Goal: Task Accomplishment & Management: Manage account settings

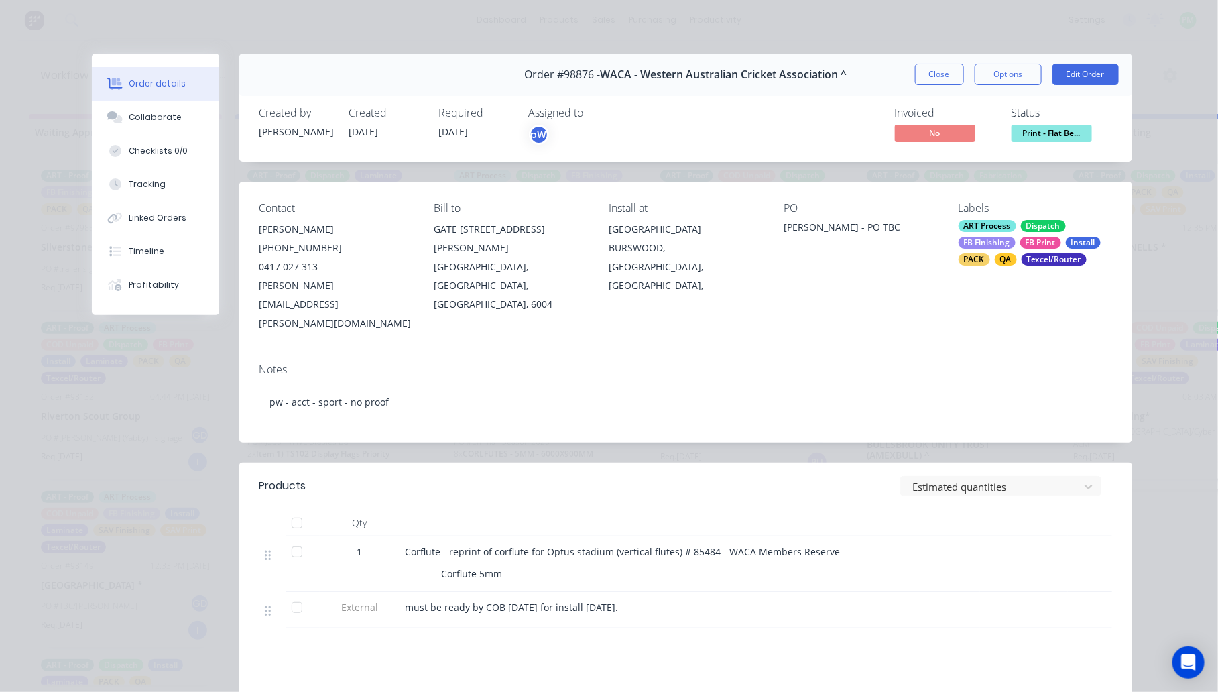
scroll to position [21, 0]
click at [165, 189] on button "Tracking" at bounding box center [155, 185] width 127 height 34
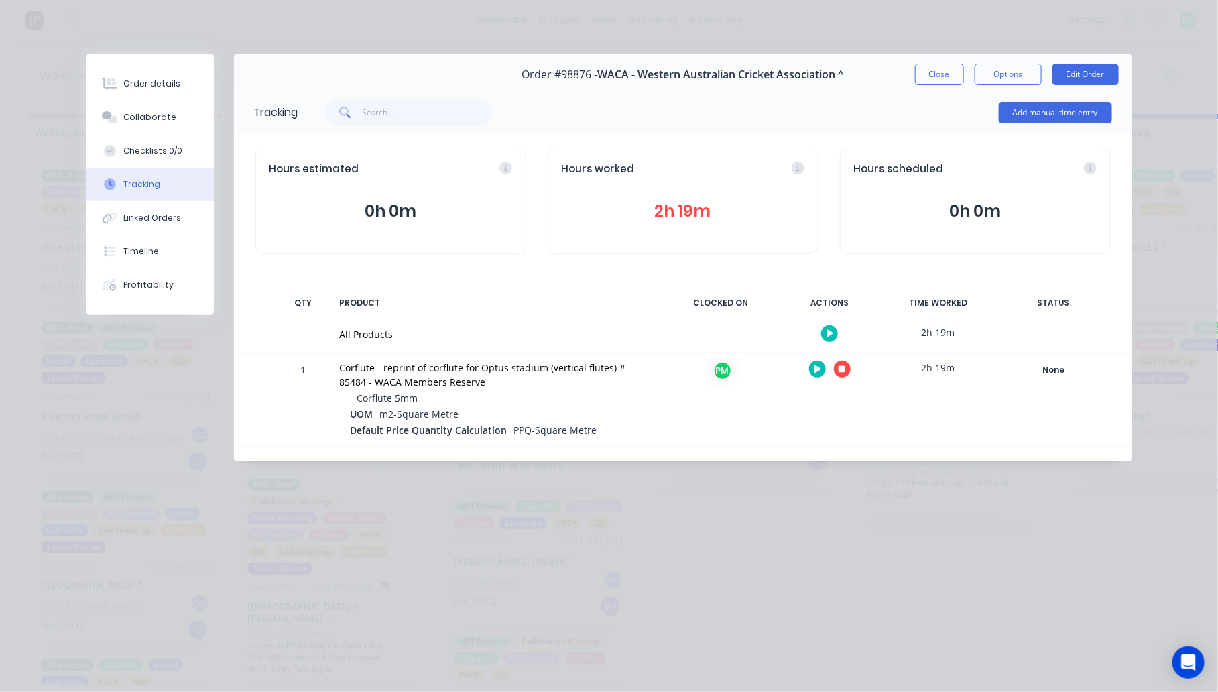
click at [838, 373] on button "button" at bounding box center [842, 369] width 17 height 17
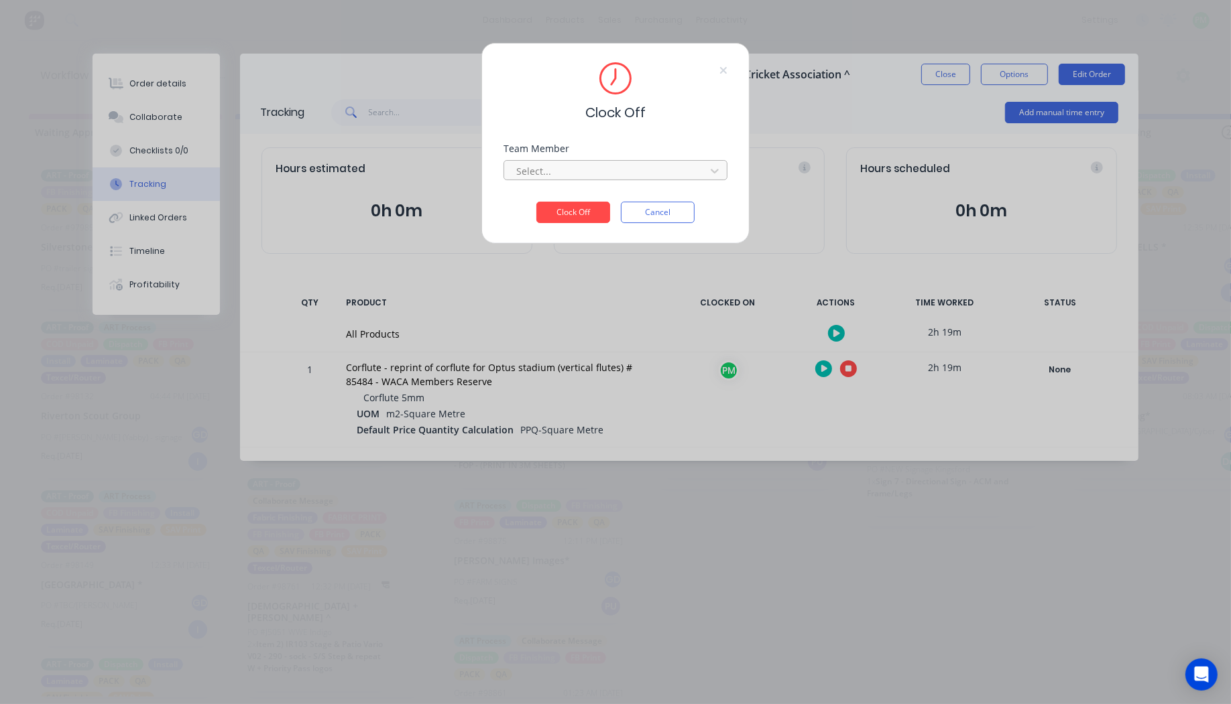
click at [649, 165] on div at bounding box center [607, 171] width 184 height 17
click at [604, 201] on div "Production Manager" at bounding box center [615, 200] width 224 height 25
click at [590, 208] on button "Clock Off" at bounding box center [573, 212] width 74 height 21
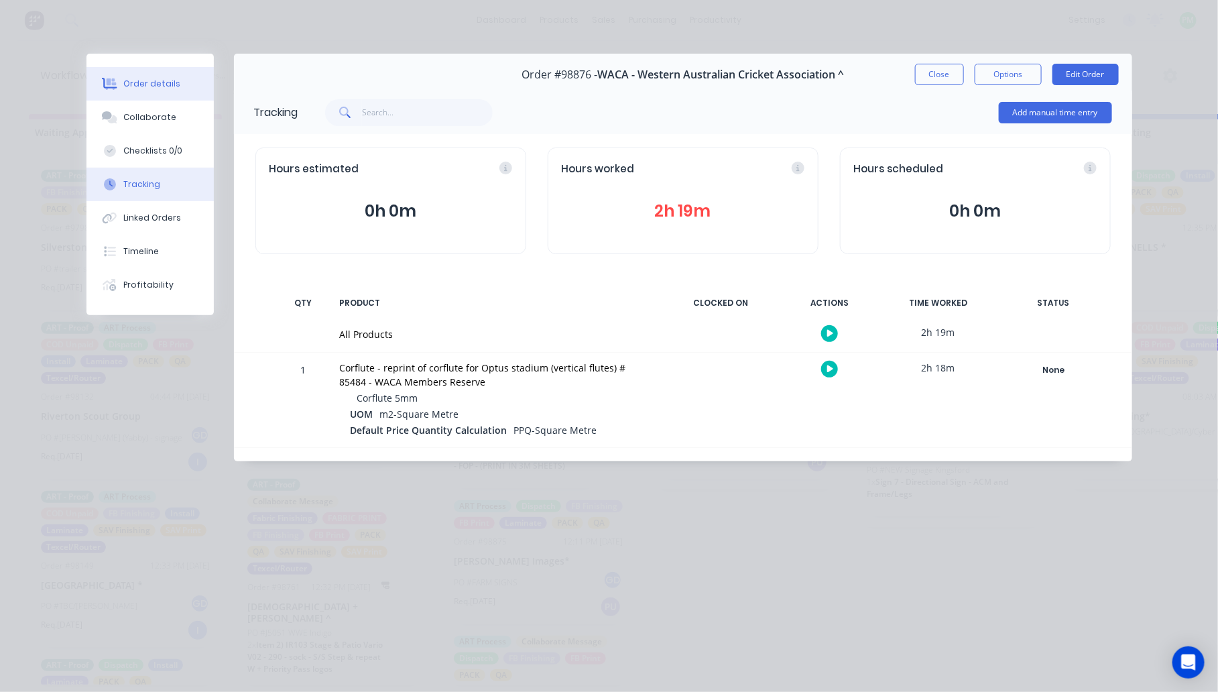
click at [107, 72] on button "Order details" at bounding box center [149, 84] width 127 height 34
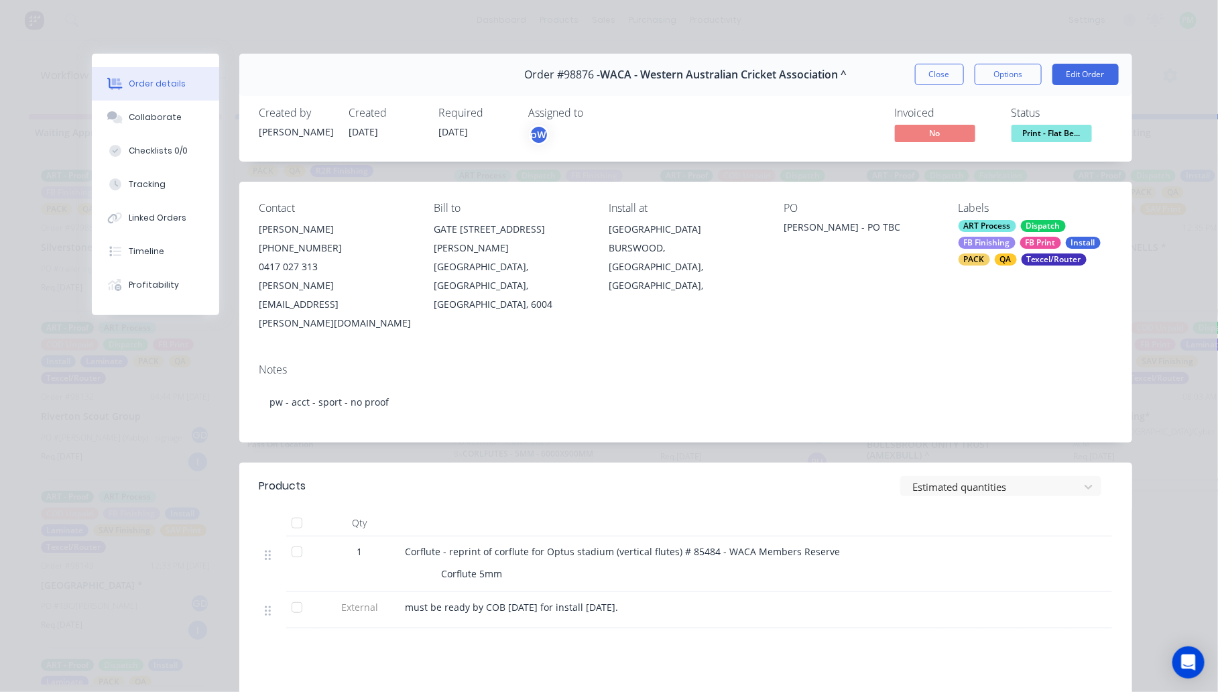
click at [1054, 128] on span "Print - Flat Be..." at bounding box center [1051, 133] width 80 height 17
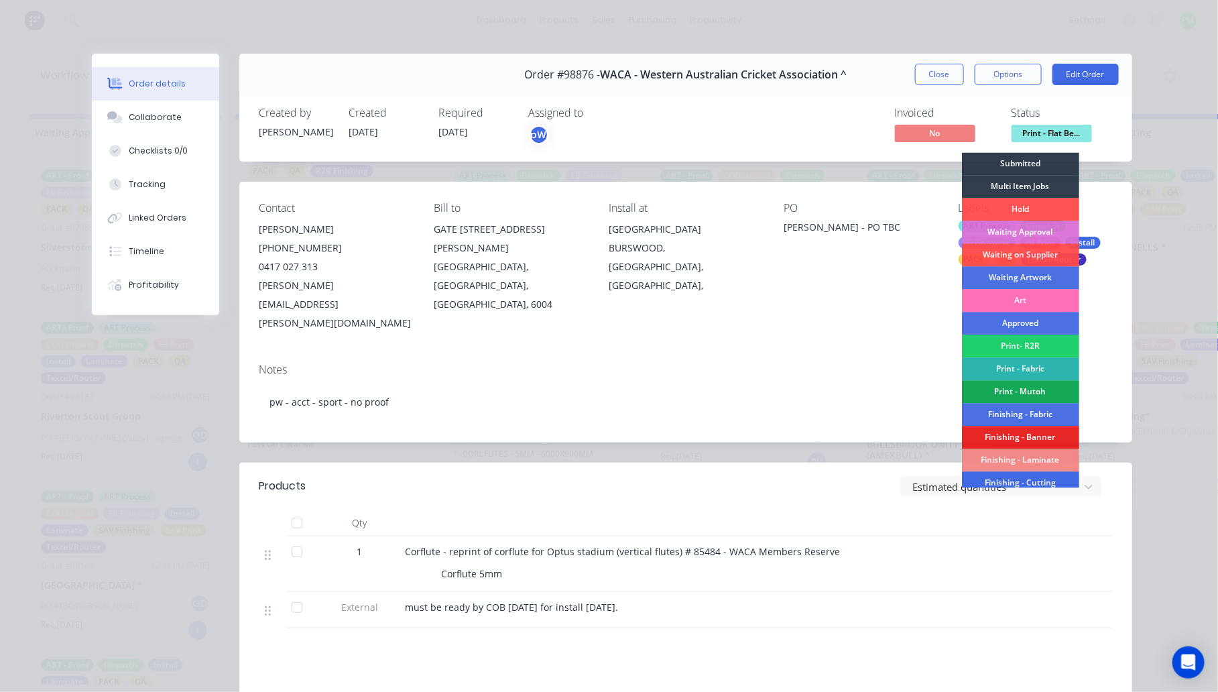
click at [1019, 481] on div "Finishing - Cutting" at bounding box center [1020, 483] width 117 height 23
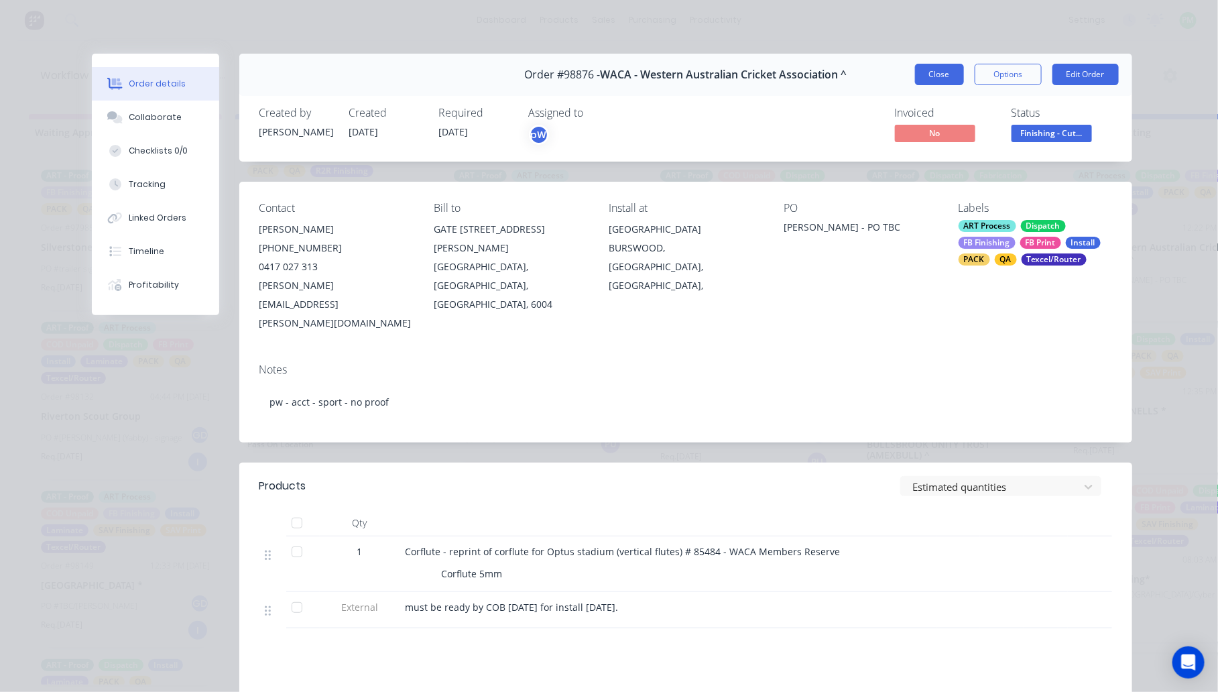
click at [936, 76] on button "Close" at bounding box center [939, 74] width 49 height 21
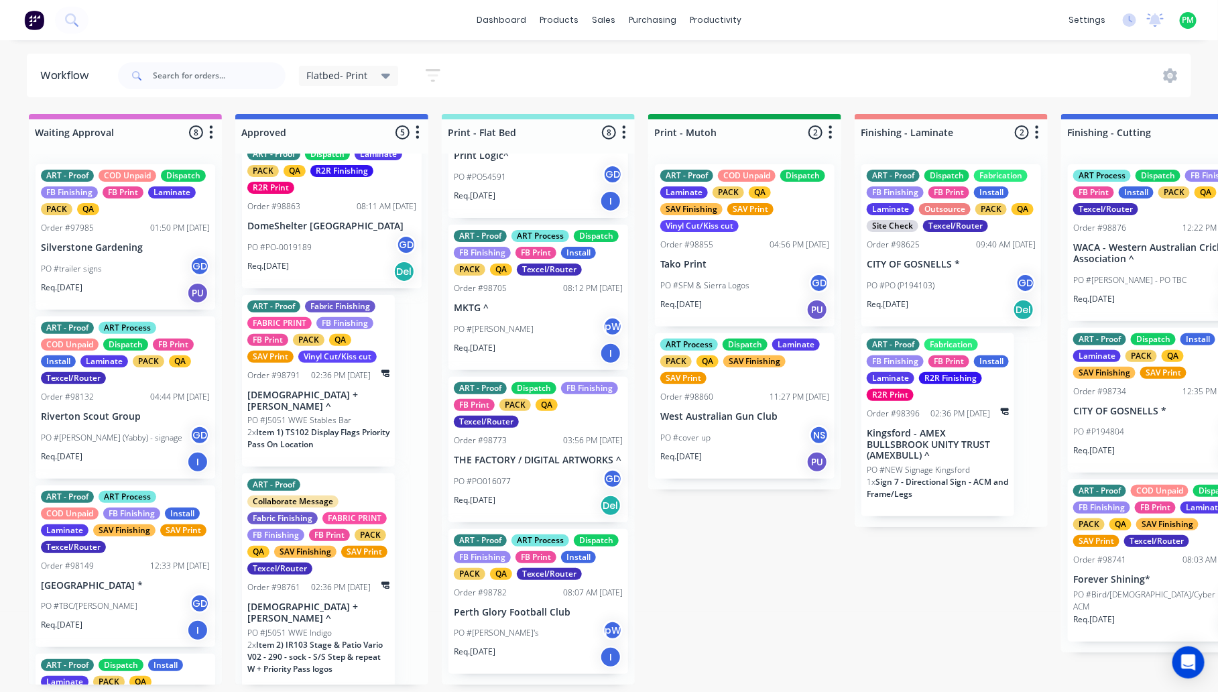
scroll to position [808, 0]
click at [525, 454] on p "THE FACTORY / DIGITAL ARTWORKS ^" at bounding box center [538, 459] width 169 height 11
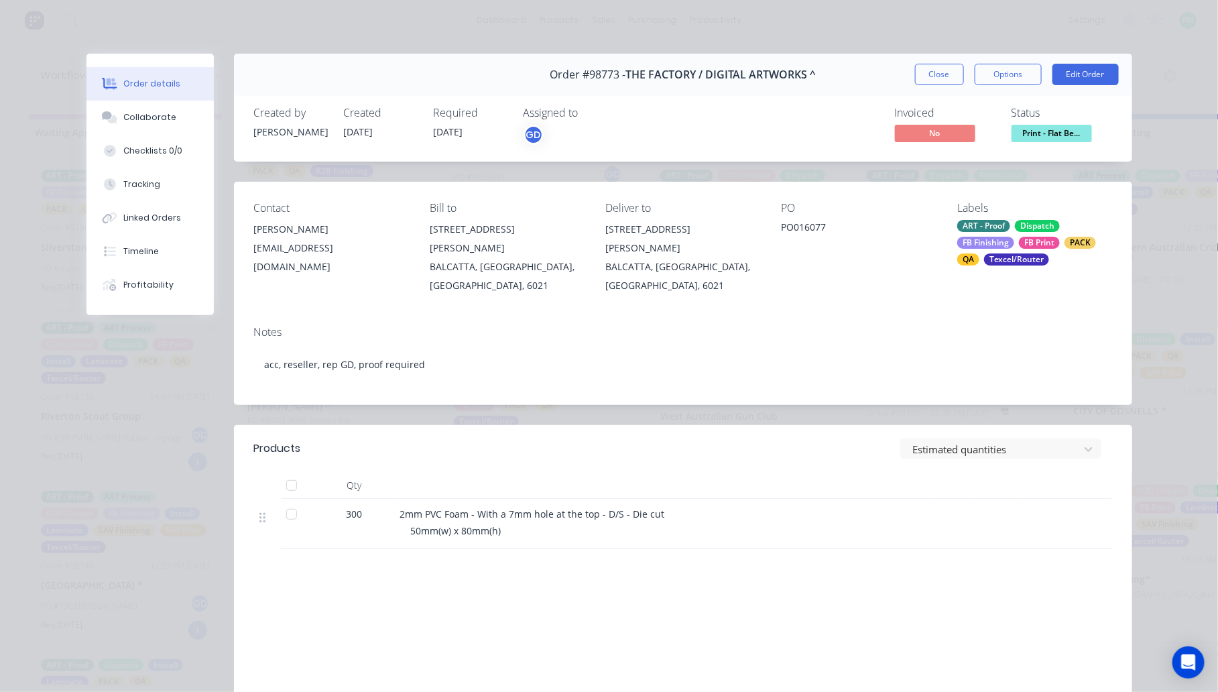
click at [898, 68] on div "Order #98773 - THE FACTORY / DIGITAL ARTWORKS ^ Close Options Edit Order" at bounding box center [683, 75] width 898 height 42
click at [916, 72] on button "Close" at bounding box center [939, 74] width 49 height 21
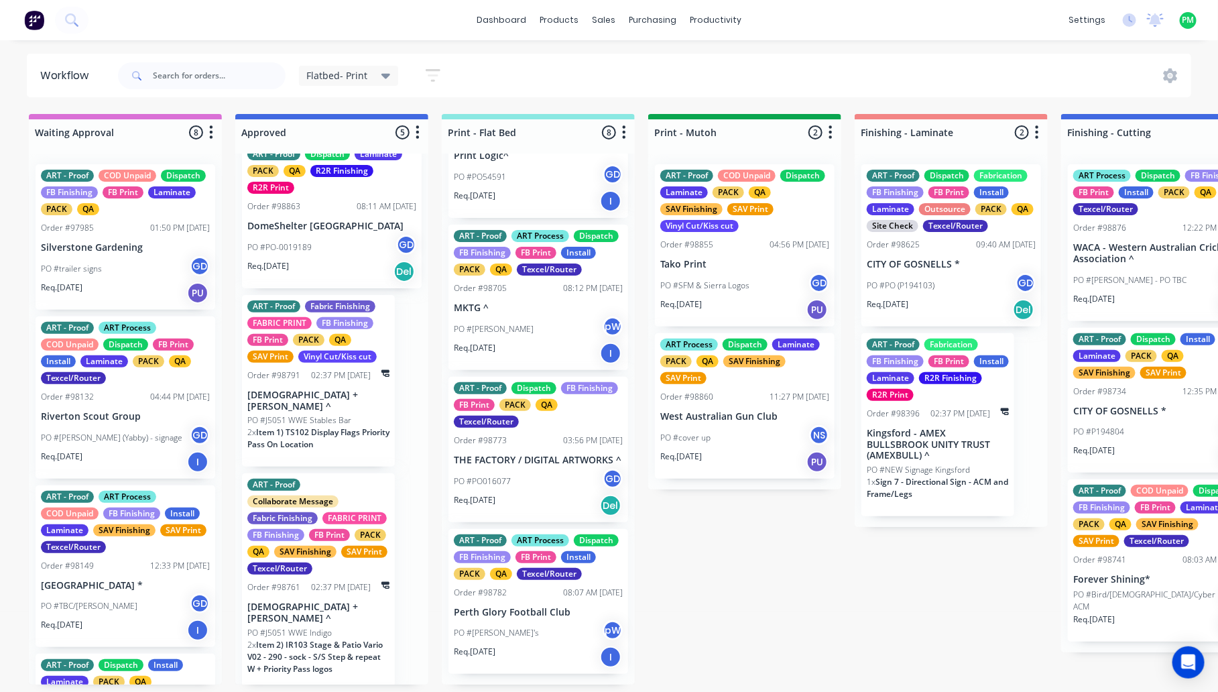
scroll to position [725, 0]
click at [530, 335] on p "PO #[PERSON_NAME]" at bounding box center [494, 329] width 80 height 12
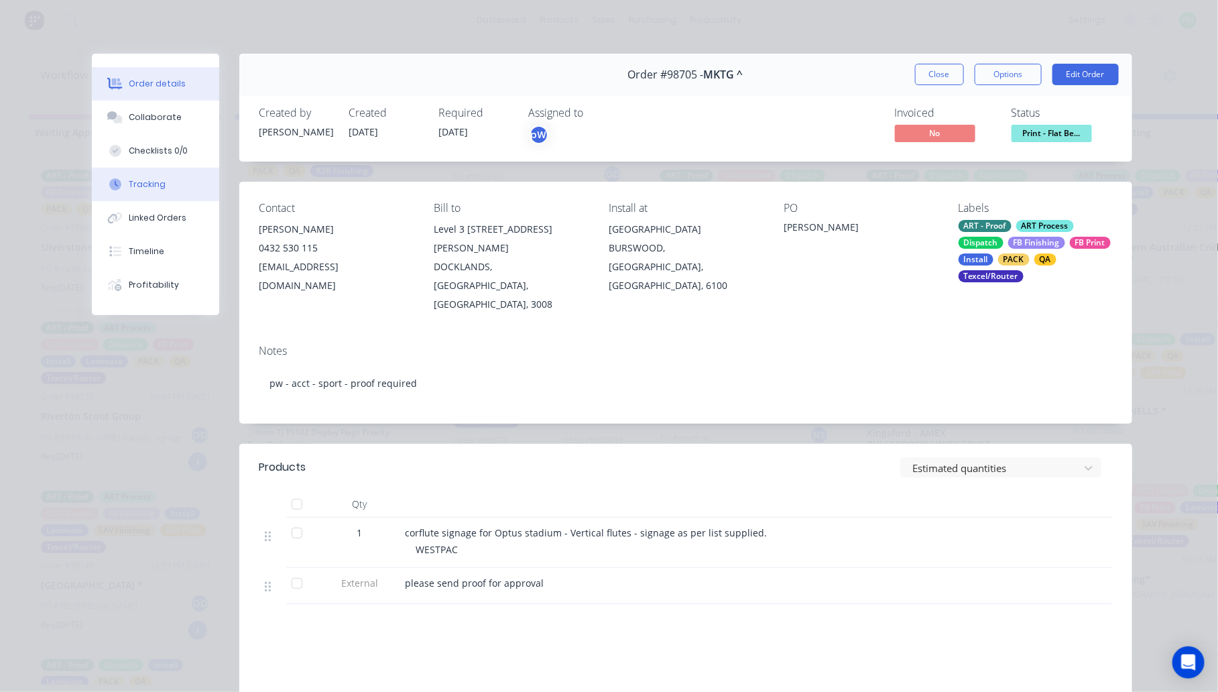
click at [156, 188] on div "Tracking" at bounding box center [147, 184] width 37 height 12
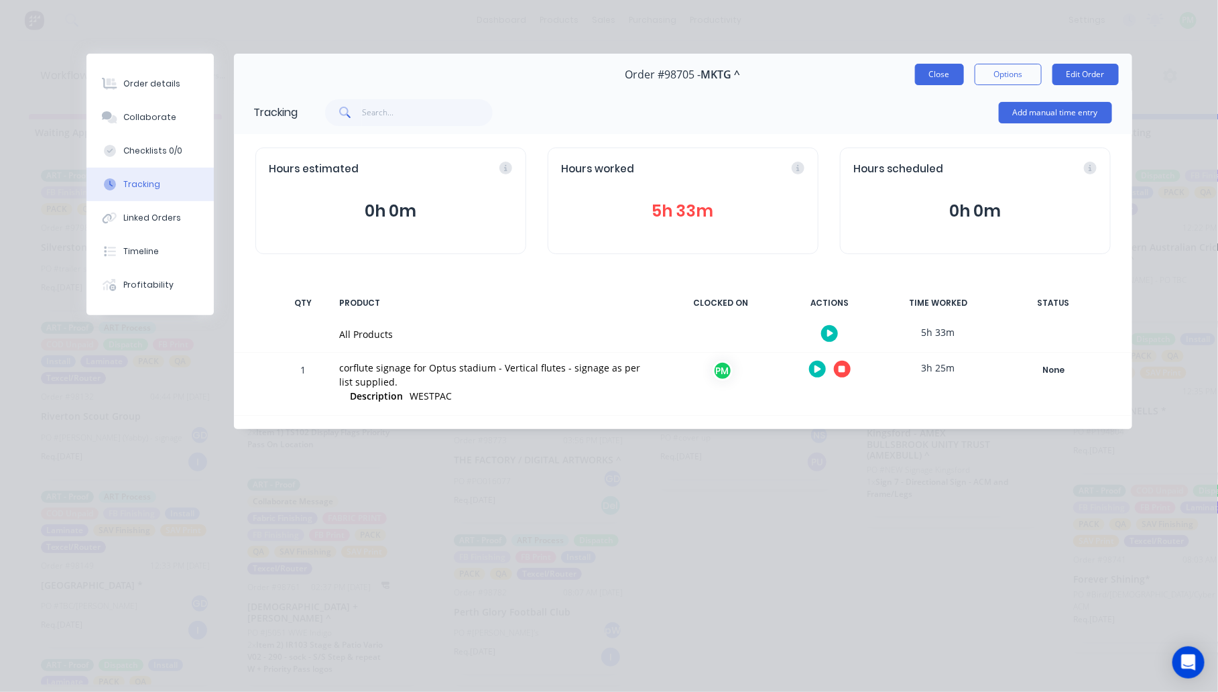
click at [926, 70] on button "Close" at bounding box center [939, 74] width 49 height 21
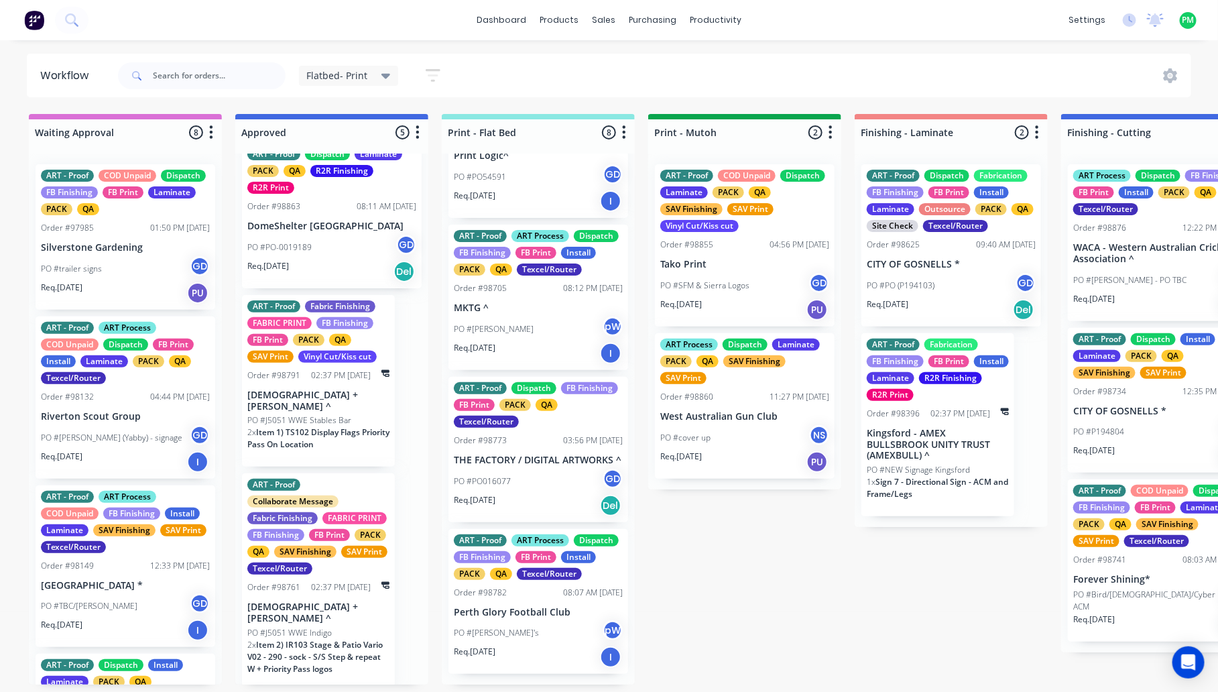
scroll to position [641, 0]
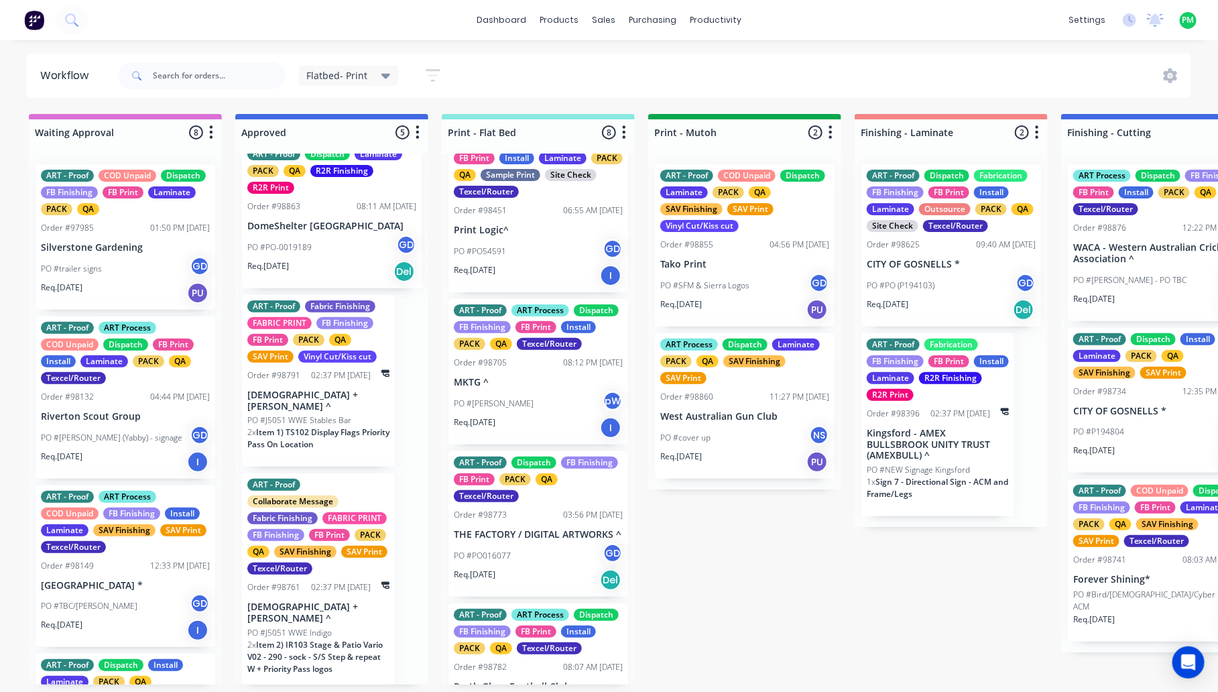
click at [300, 426] on p "2 x Item 1) TS102 Display Flags Priority Pass On Location" at bounding box center [318, 438] width 142 height 24
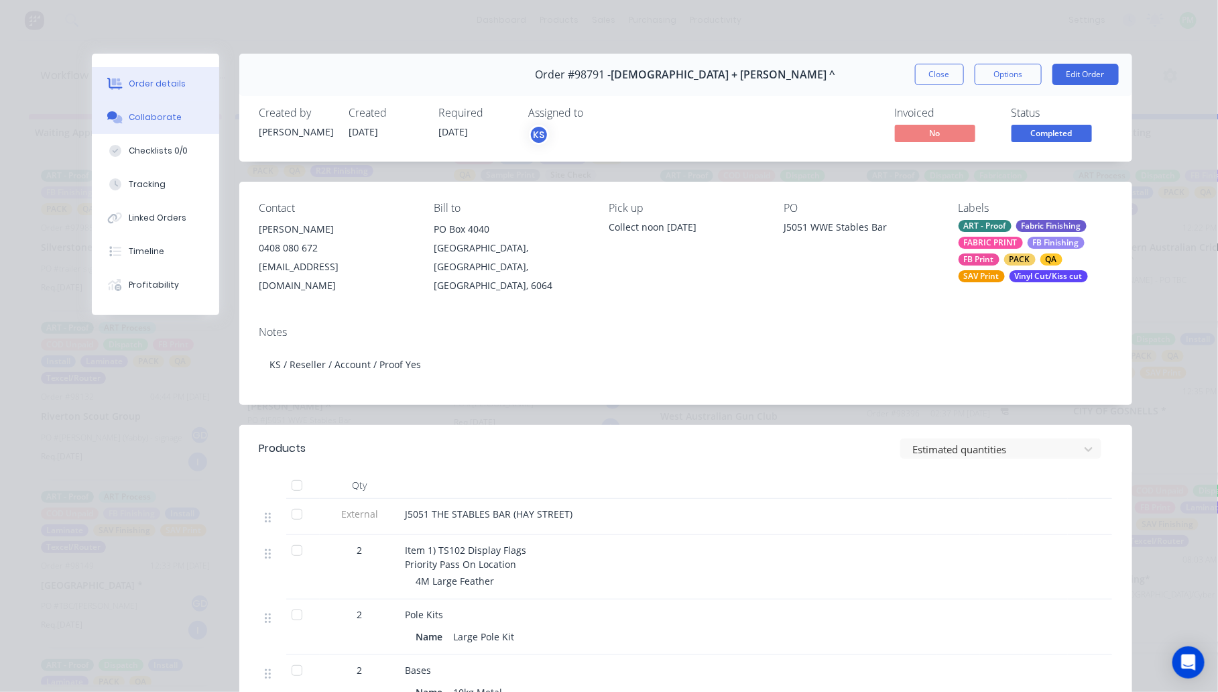
click at [185, 116] on button "Collaborate" at bounding box center [155, 118] width 127 height 34
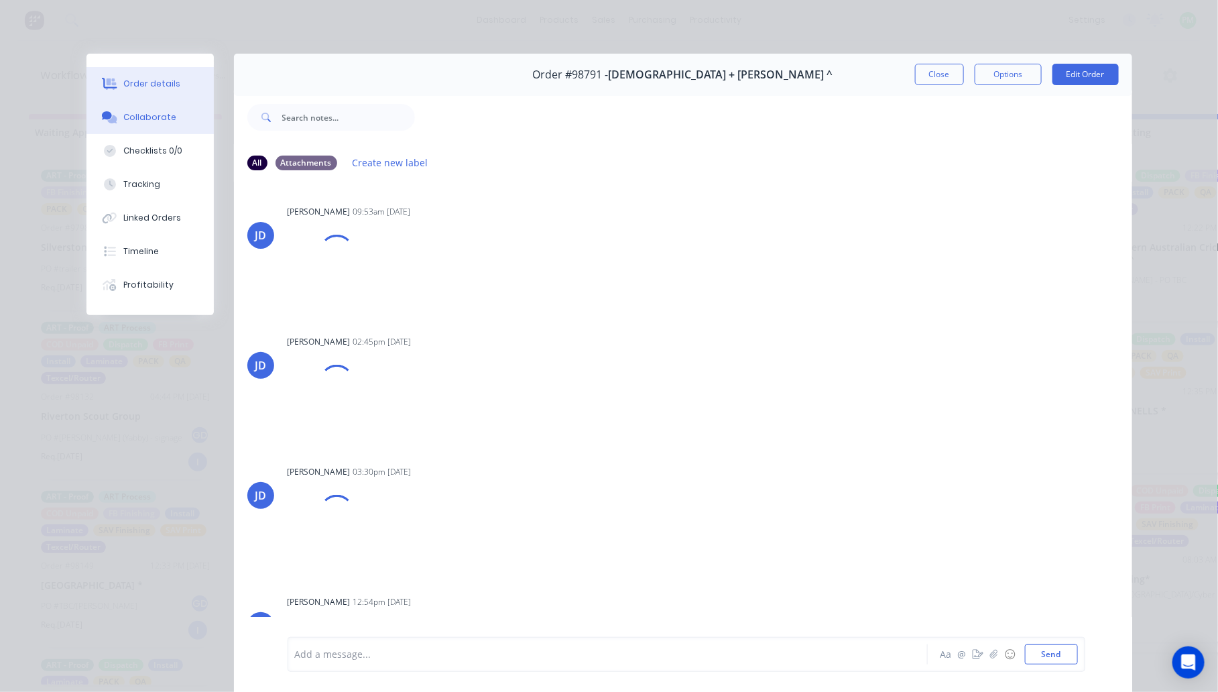
click at [156, 72] on button "Order details" at bounding box center [149, 84] width 127 height 34
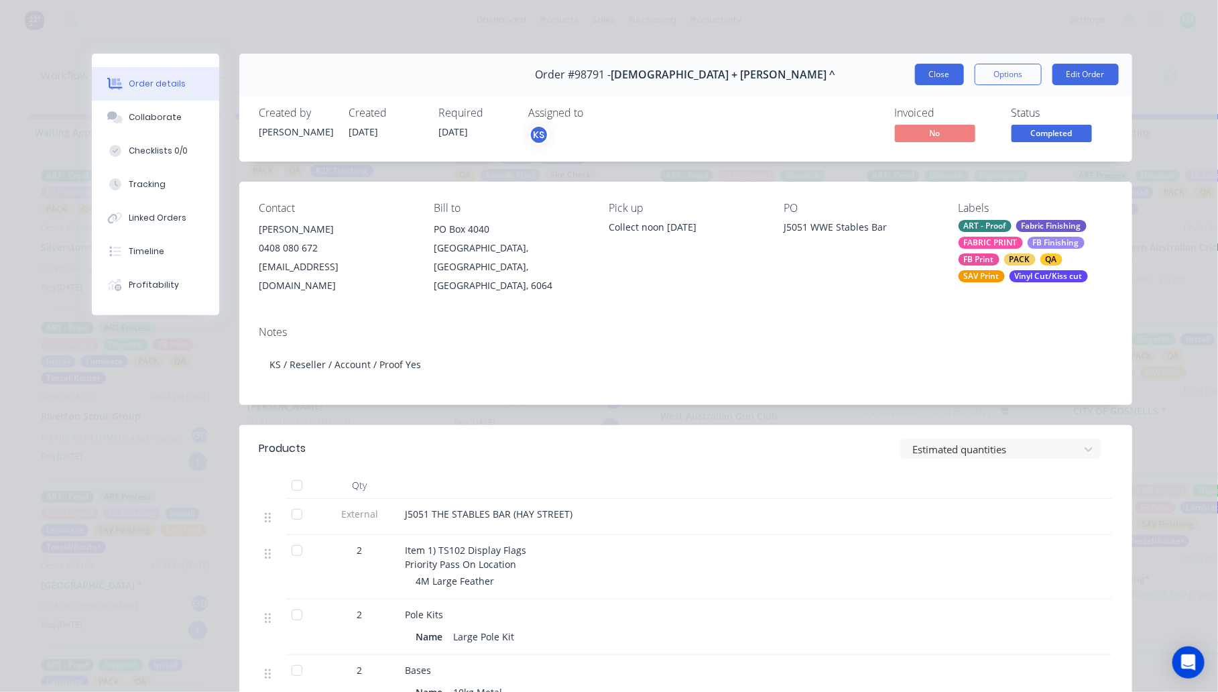
click at [922, 68] on button "Close" at bounding box center [939, 74] width 49 height 21
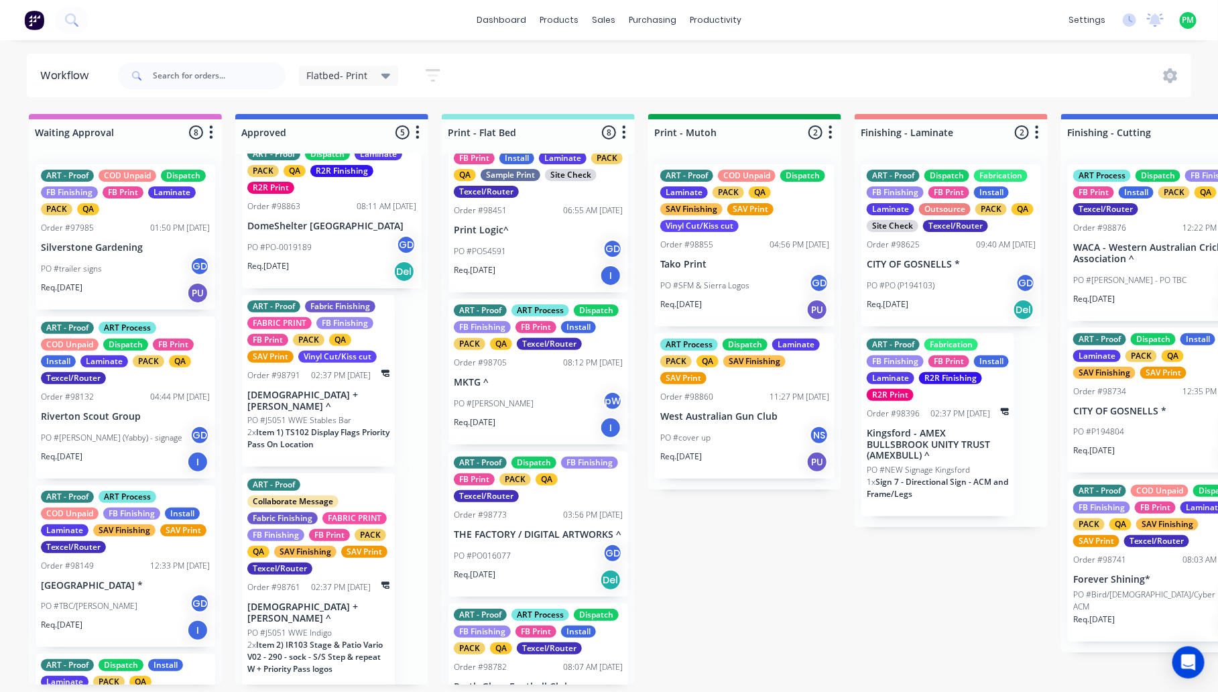
click at [339, 430] on span "Item 1) TS102 Display Flags Priority Pass On Location" at bounding box center [318, 437] width 142 height 23
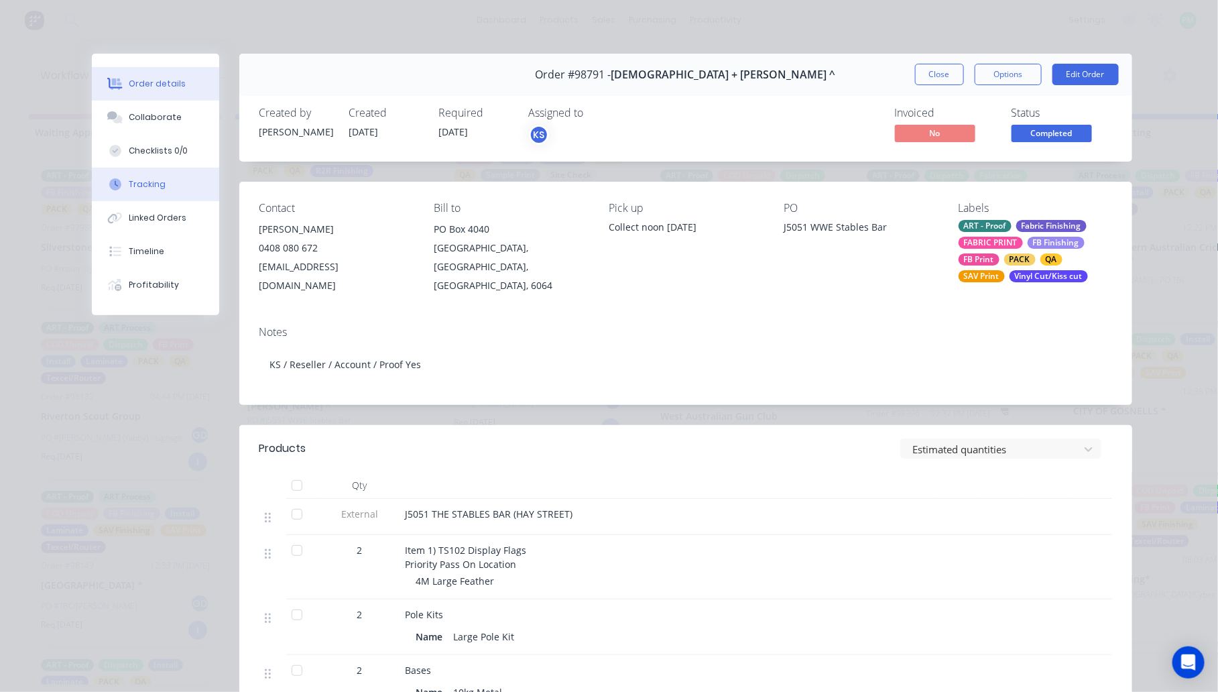
click at [141, 181] on div "Tracking" at bounding box center [147, 184] width 37 height 12
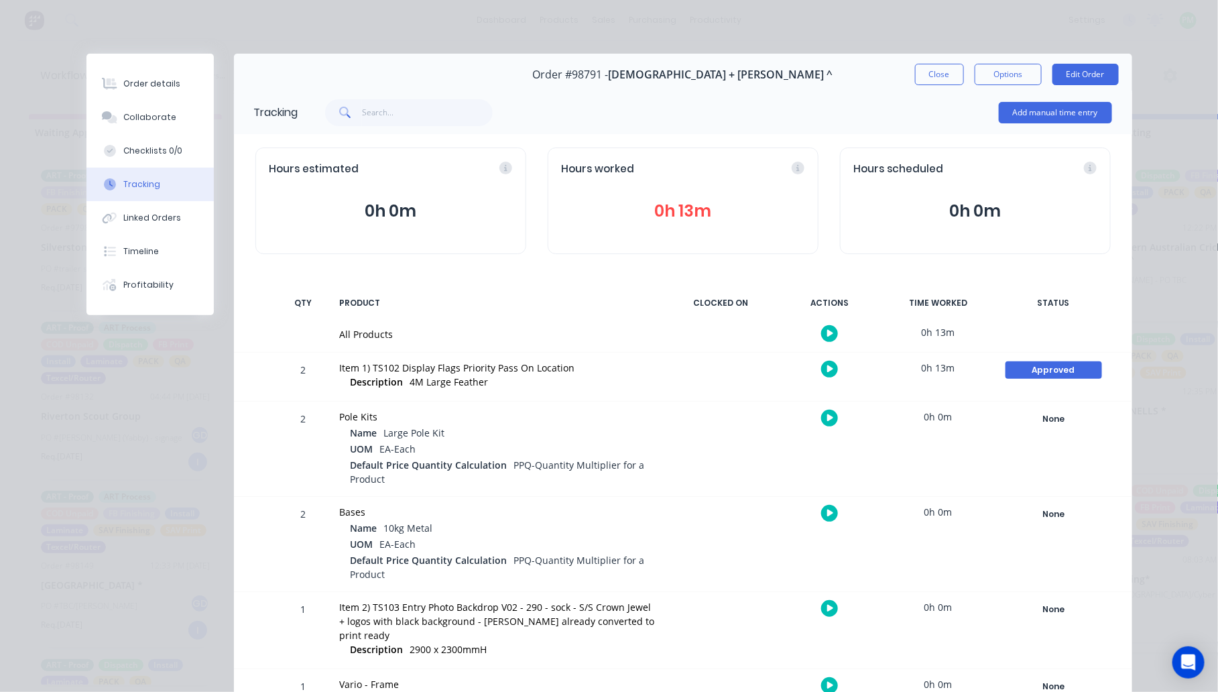
click at [1050, 382] on div "Approved Create status None edit Approved Art Complete Completed Dispatch Finis…" at bounding box center [1054, 377] width 114 height 48
click at [1051, 377] on div "Approved" at bounding box center [1053, 369] width 97 height 17
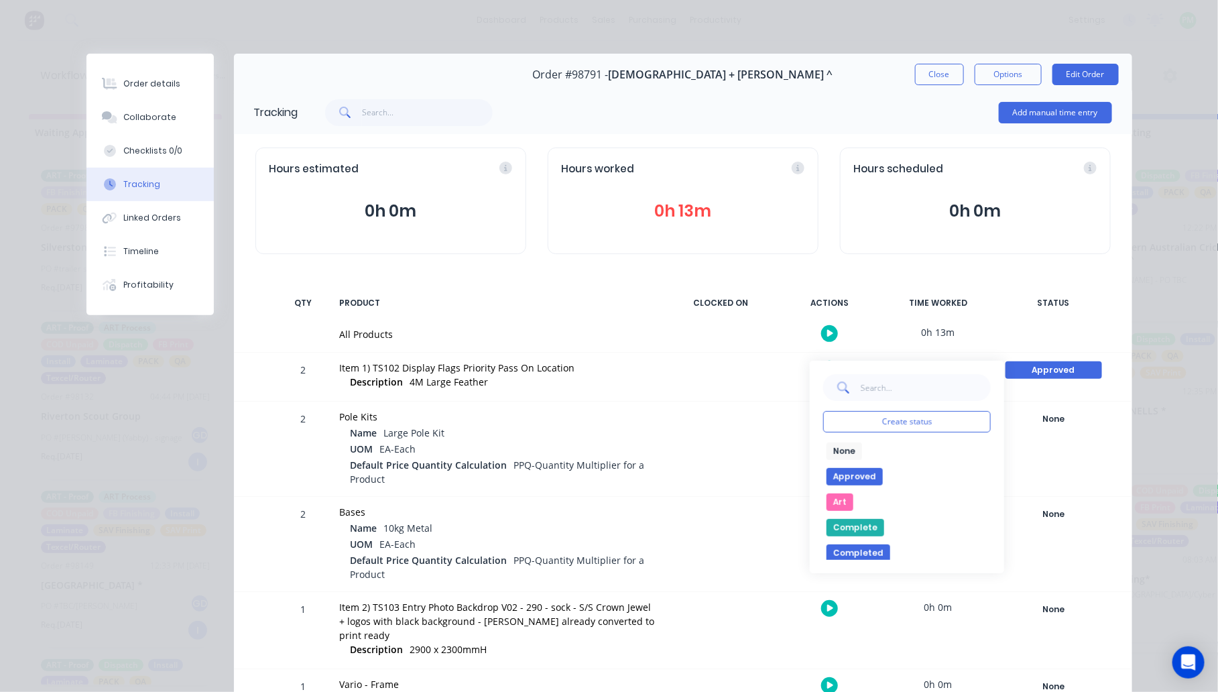
click at [838, 454] on button "None" at bounding box center [844, 450] width 36 height 17
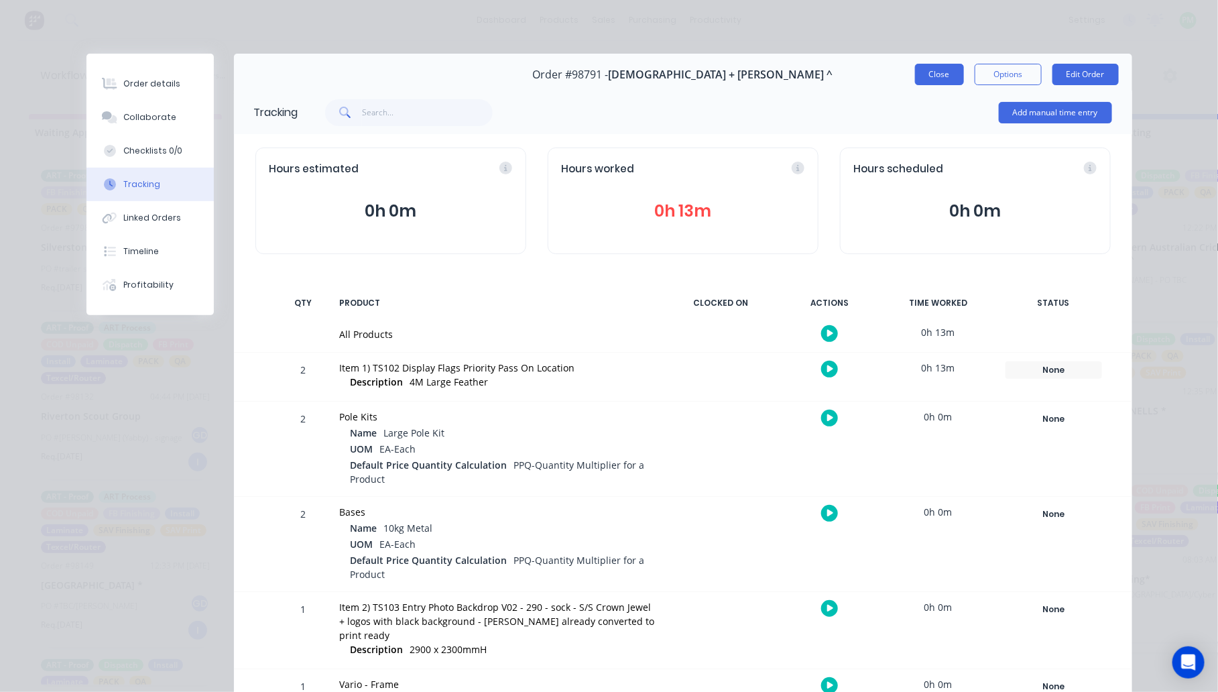
click at [945, 68] on button "Close" at bounding box center [939, 74] width 49 height 21
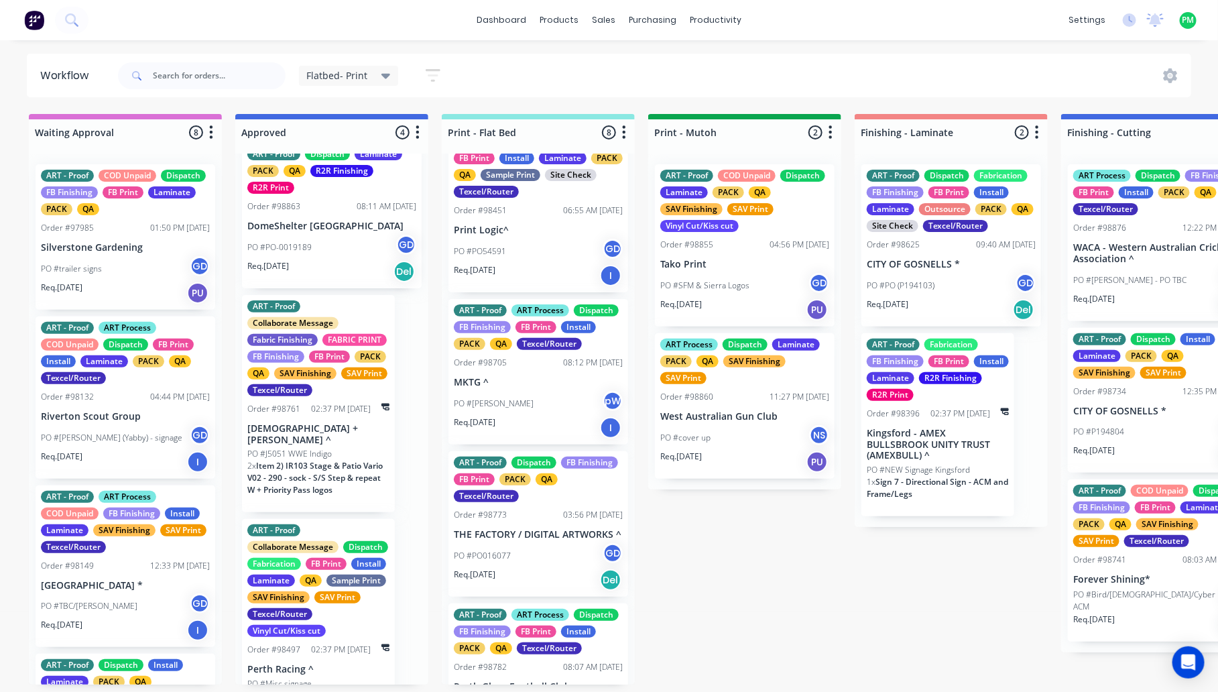
click at [344, 488] on p "2 x Item 2) IR103 Stage & Patio Vario V02 - 290 - sock - S/S Step & repeat W + …" at bounding box center [318, 478] width 142 height 36
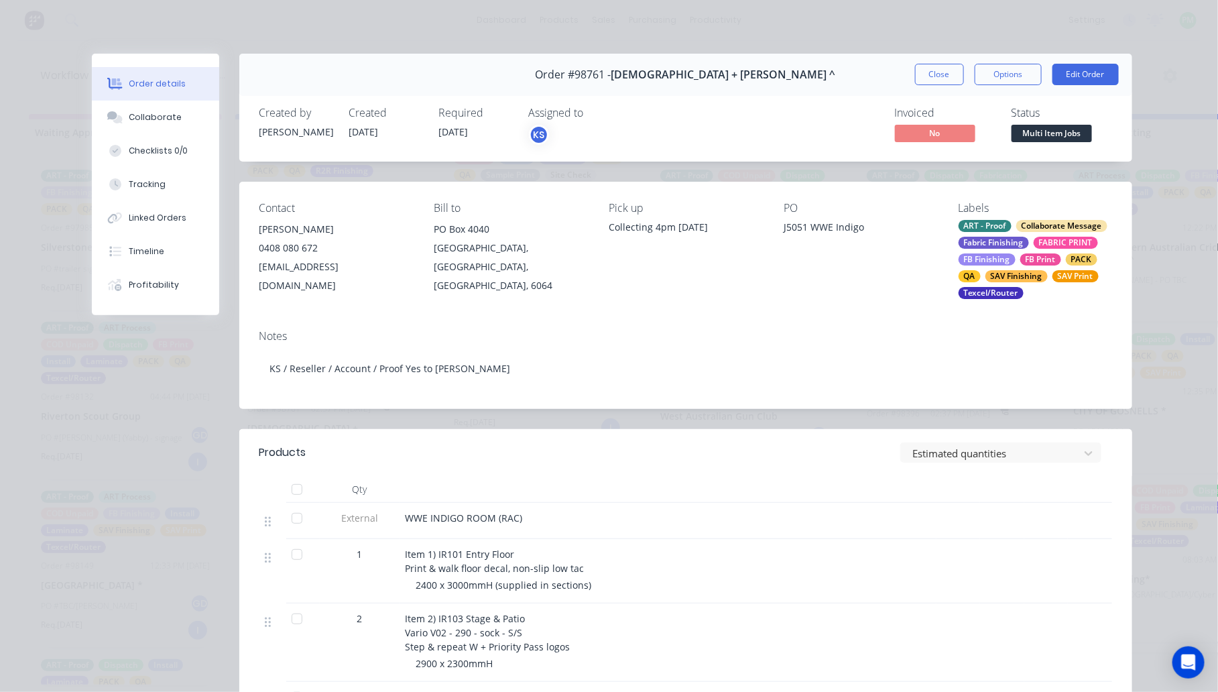
scroll to position [84, 0]
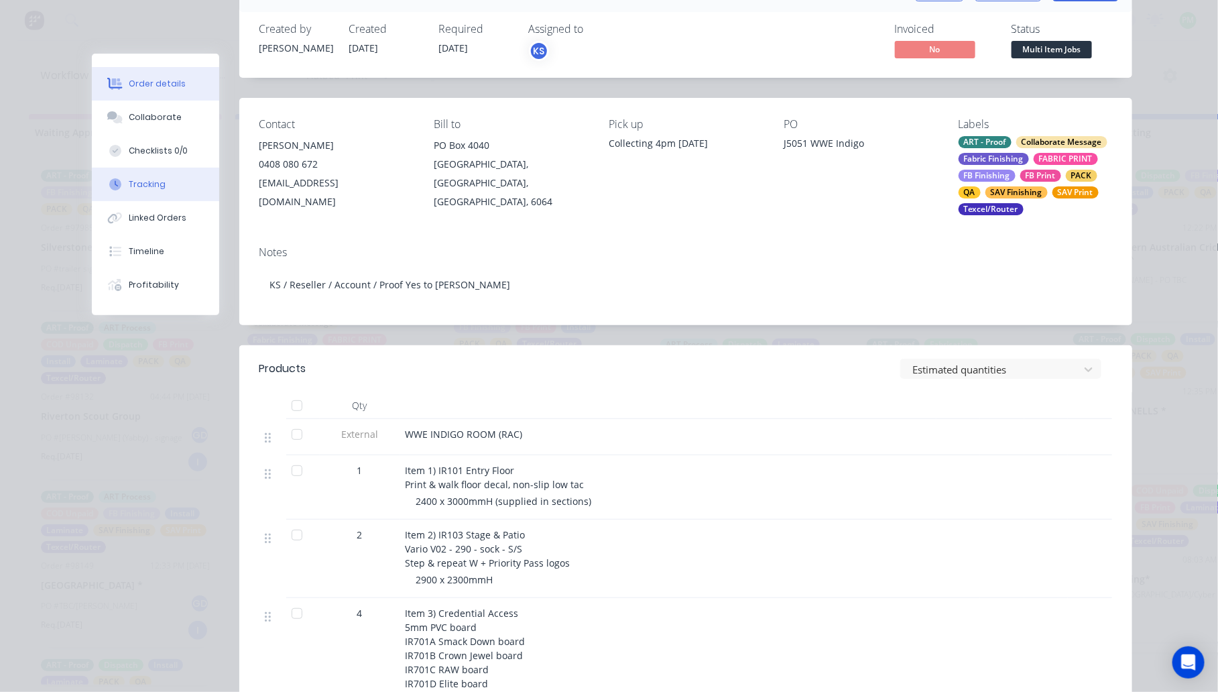
click at [131, 185] on div "Tracking" at bounding box center [147, 184] width 37 height 12
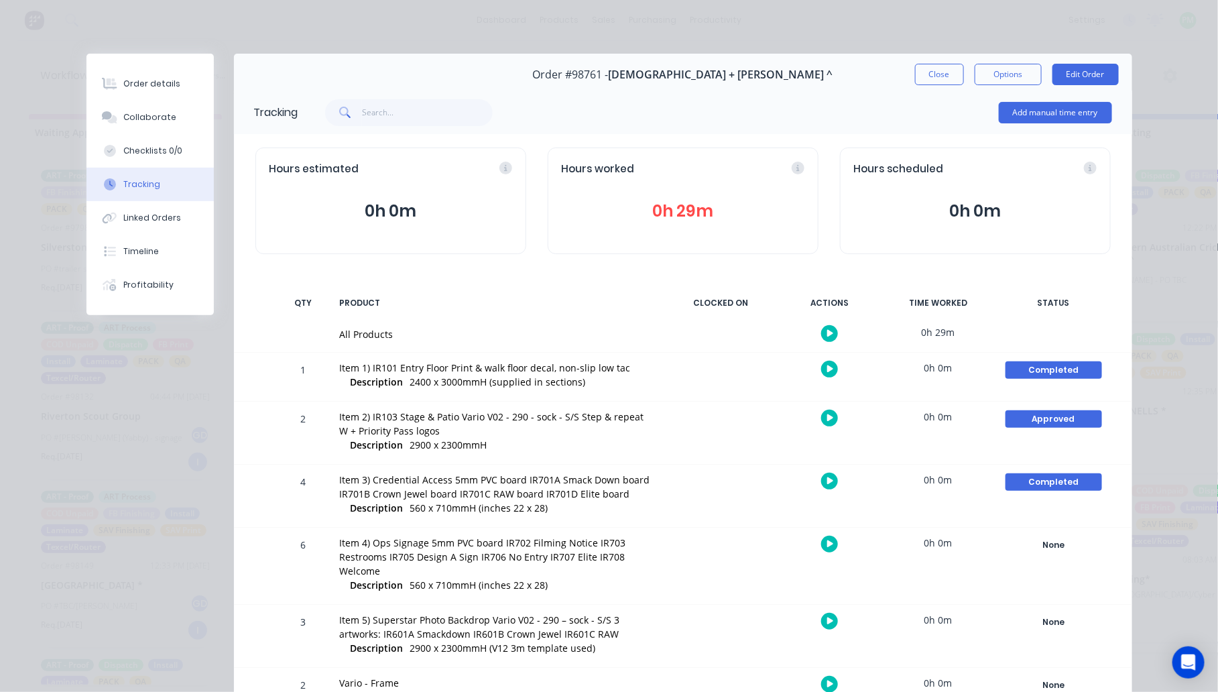
scroll to position [126, 0]
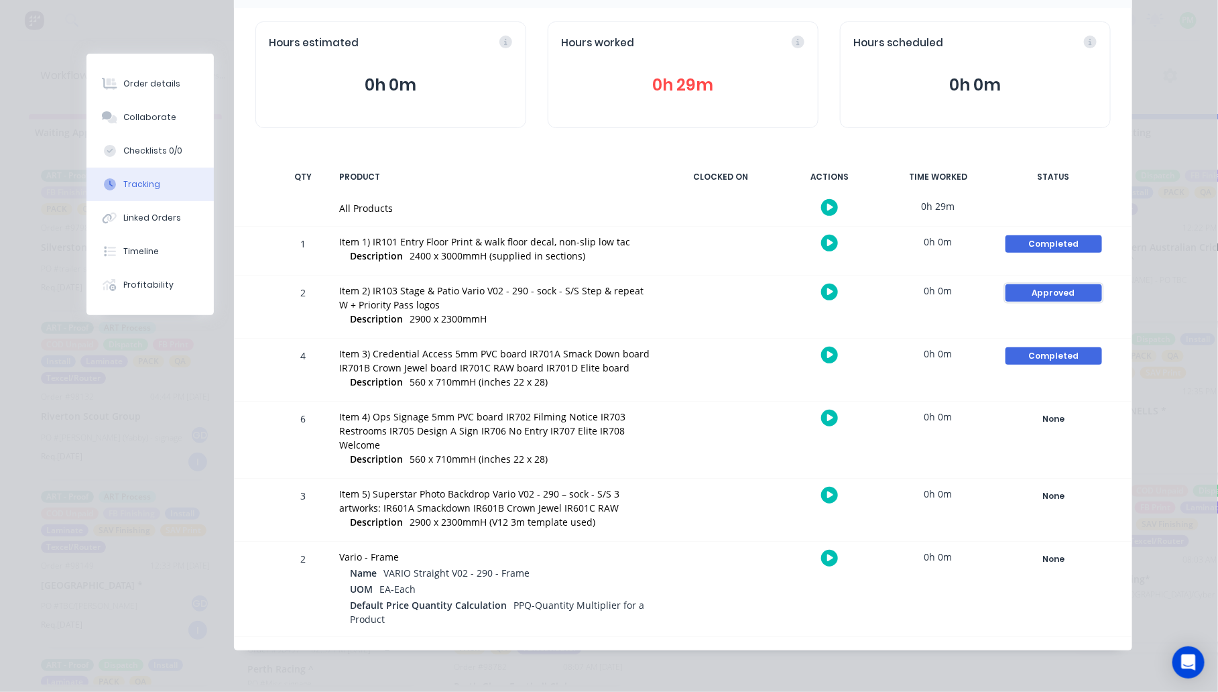
click at [1016, 293] on div "Approved" at bounding box center [1053, 292] width 97 height 17
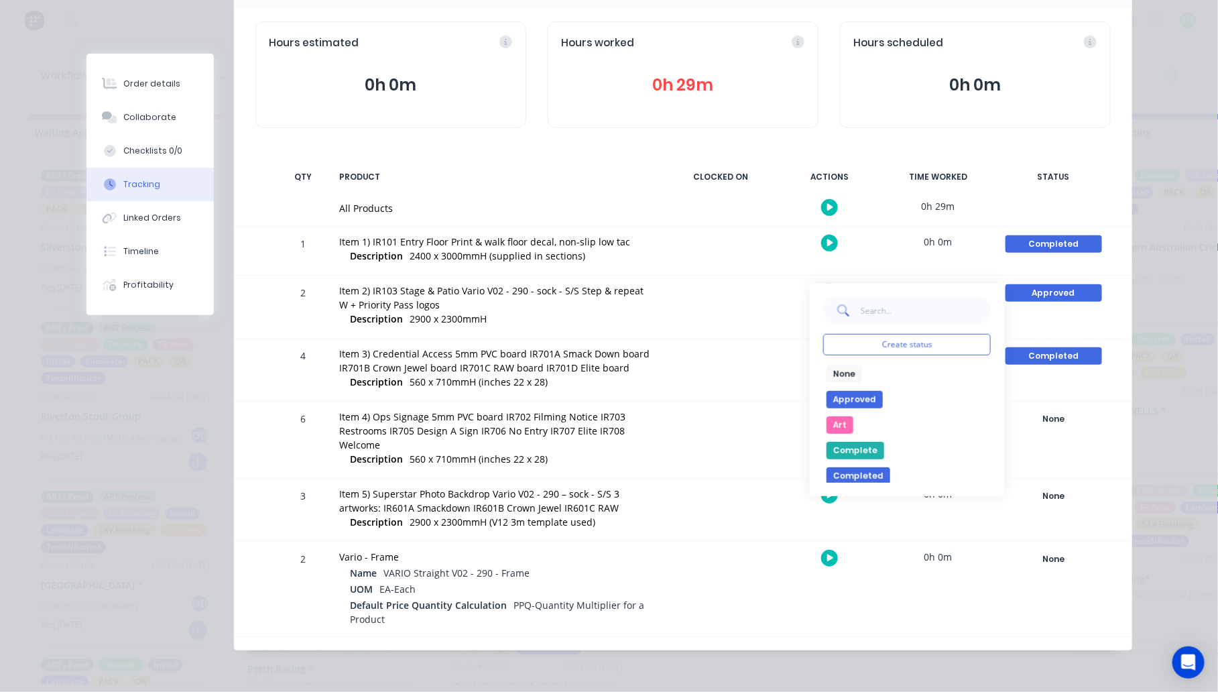
click at [846, 373] on button "None" at bounding box center [844, 373] width 36 height 17
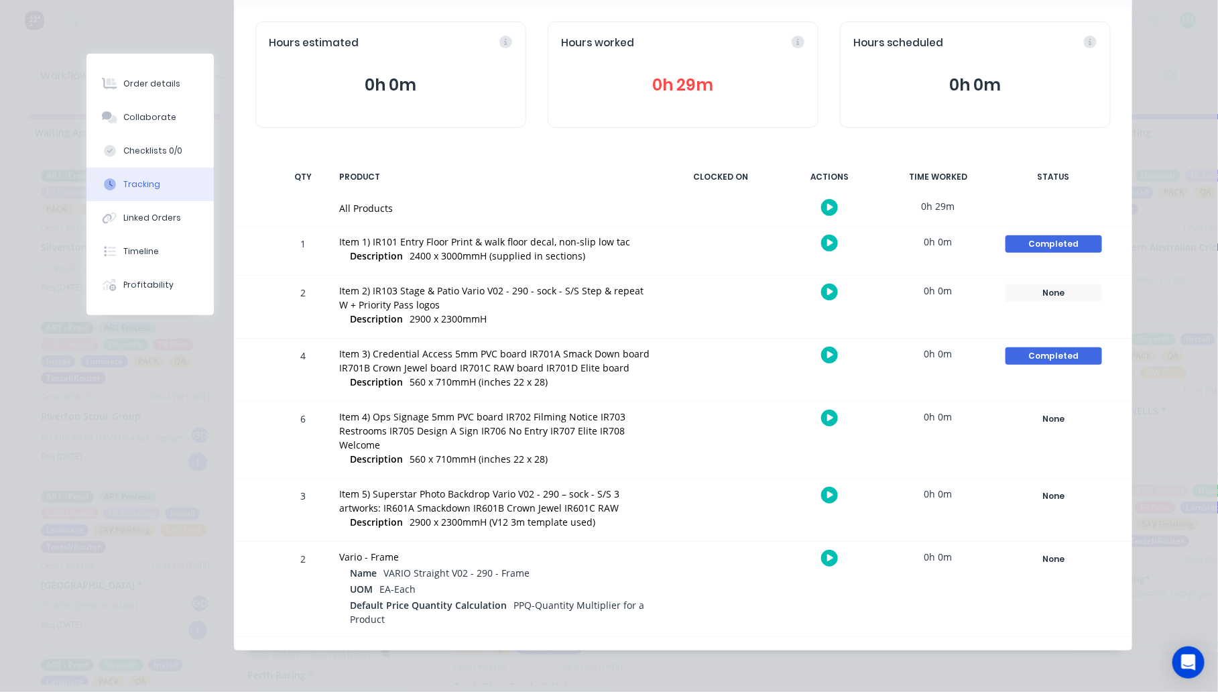
scroll to position [0, 0]
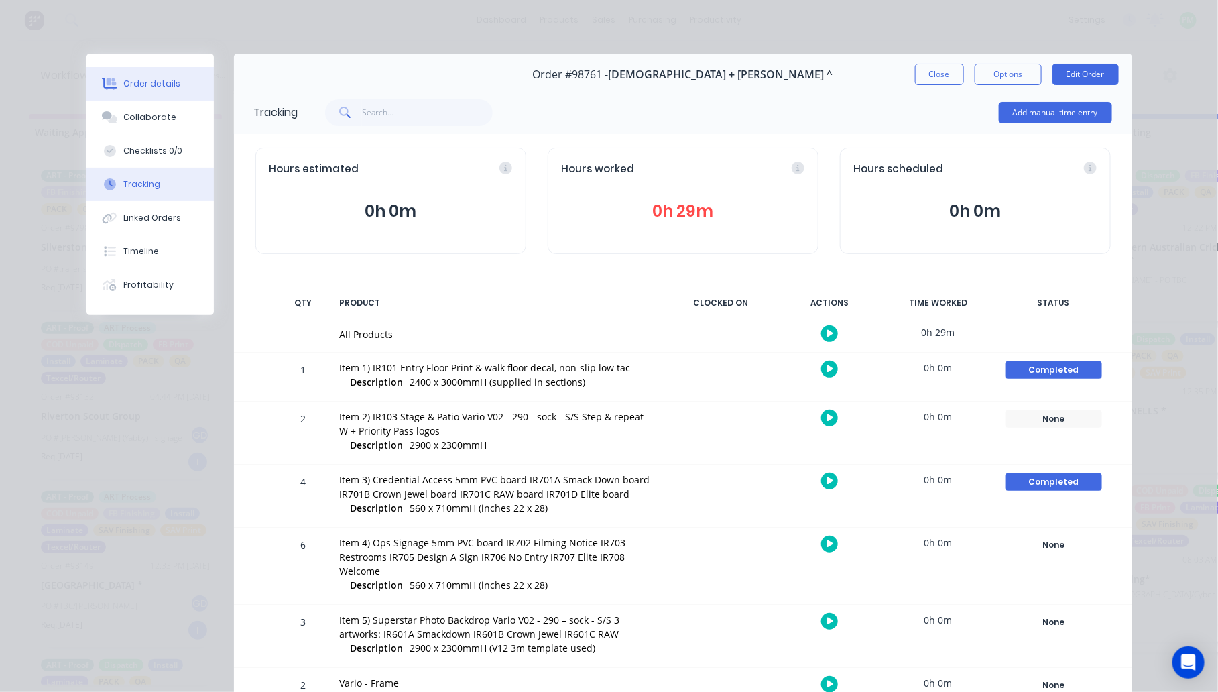
click at [152, 80] on div "Order details" at bounding box center [151, 84] width 57 height 12
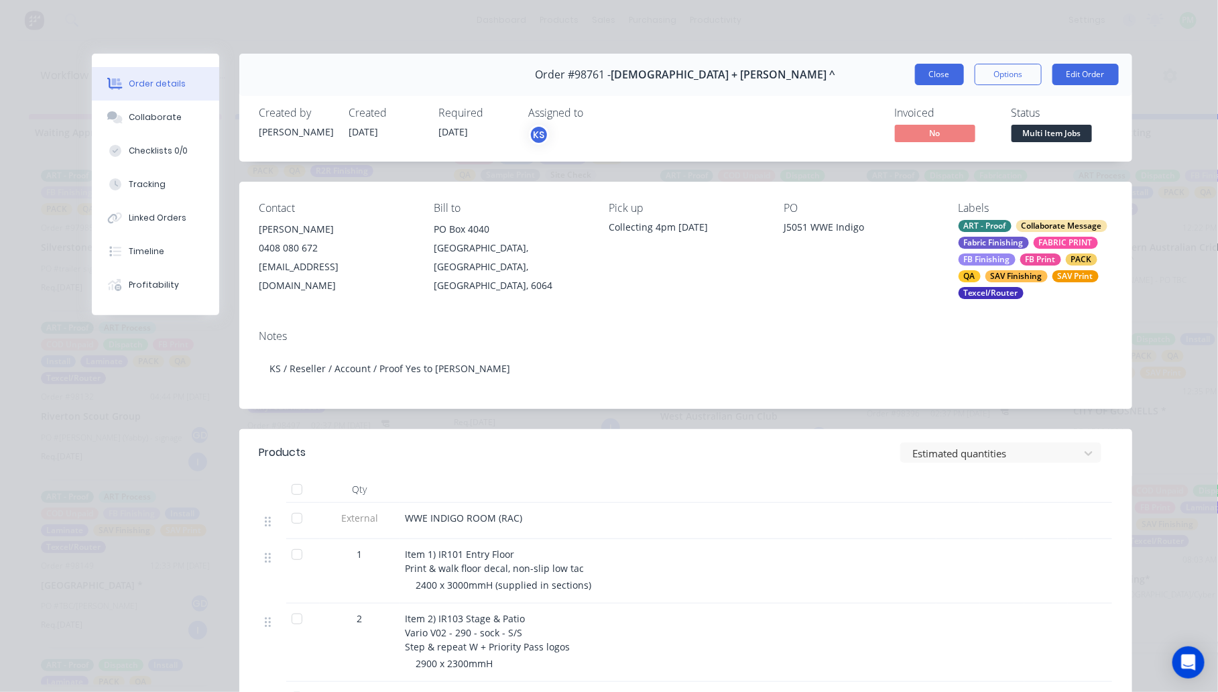
click at [935, 69] on button "Close" at bounding box center [939, 74] width 49 height 21
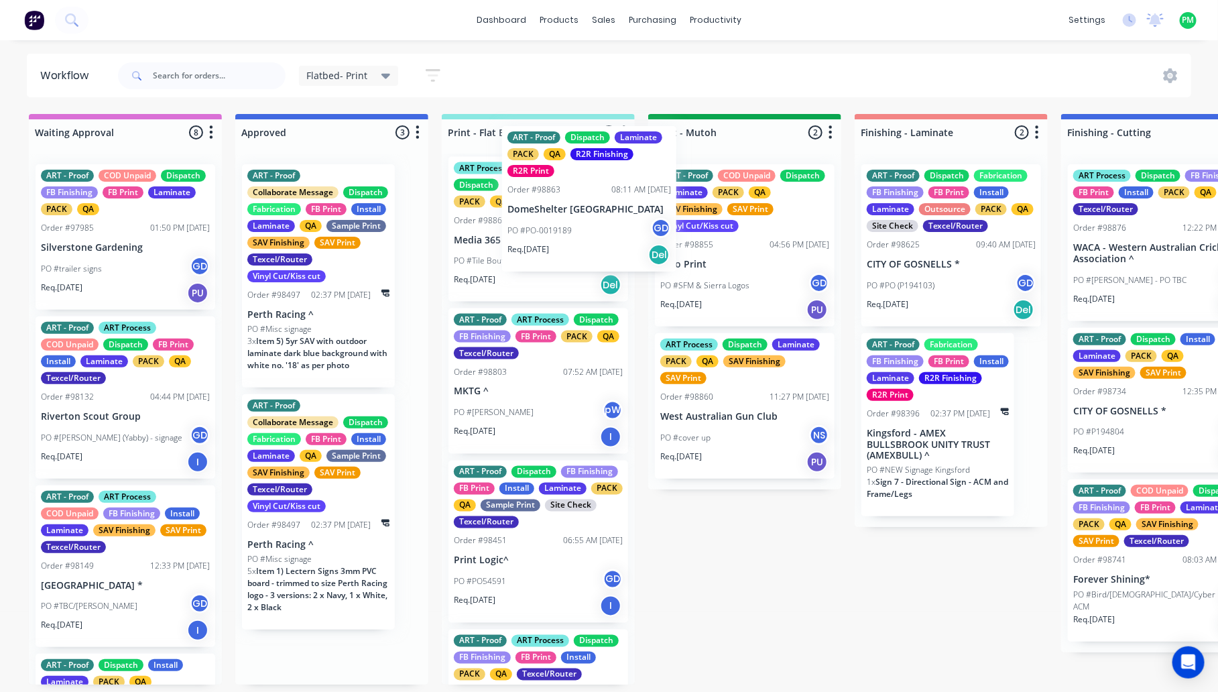
scroll to position [320, 0]
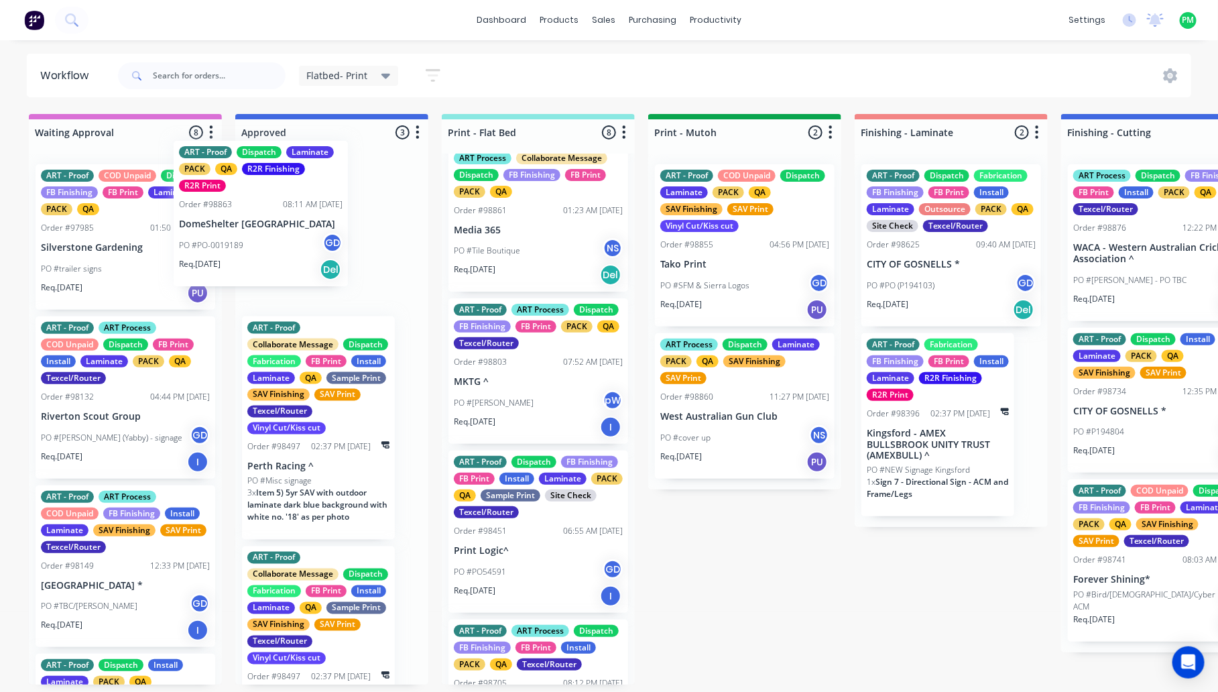
drag, startPoint x: 326, startPoint y: 273, endPoint x: 337, endPoint y: 249, distance: 26.1
click at [337, 249] on div "ART - Proof Dispatch Laminate PACK QA R2R Finishing R2R Print Order #98863 08:1…" at bounding box center [331, 418] width 193 height 531
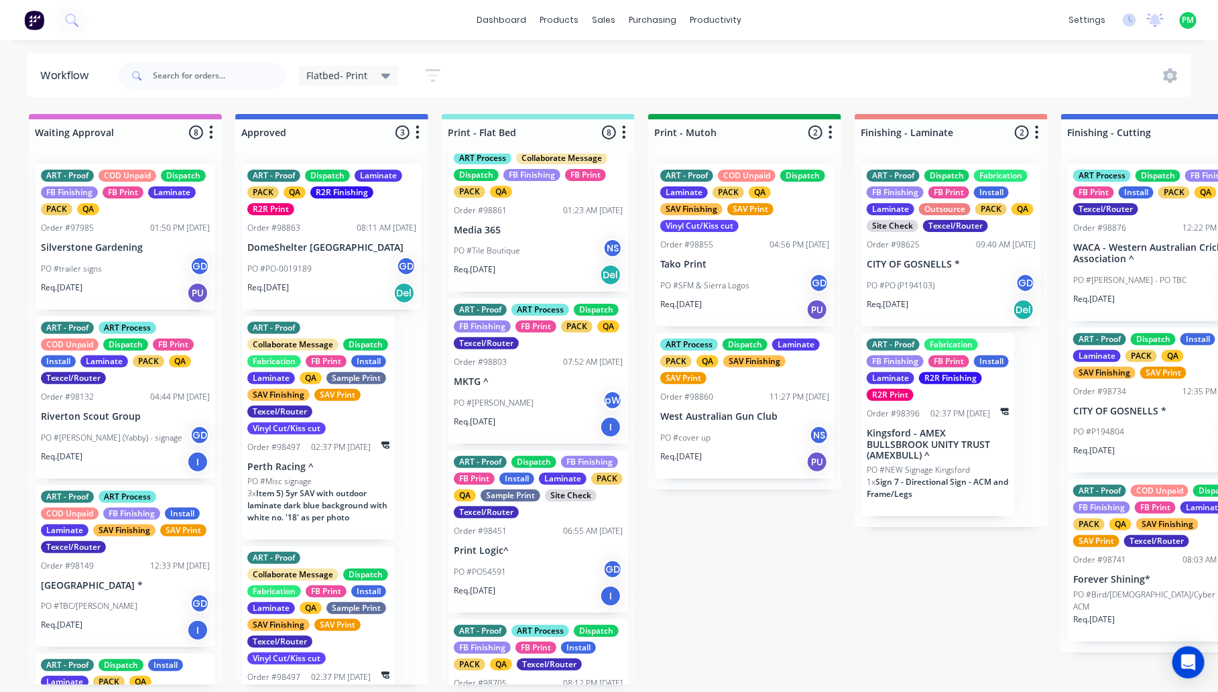
click at [309, 257] on div "PO #PO-0019189 GD" at bounding box center [331, 268] width 169 height 25
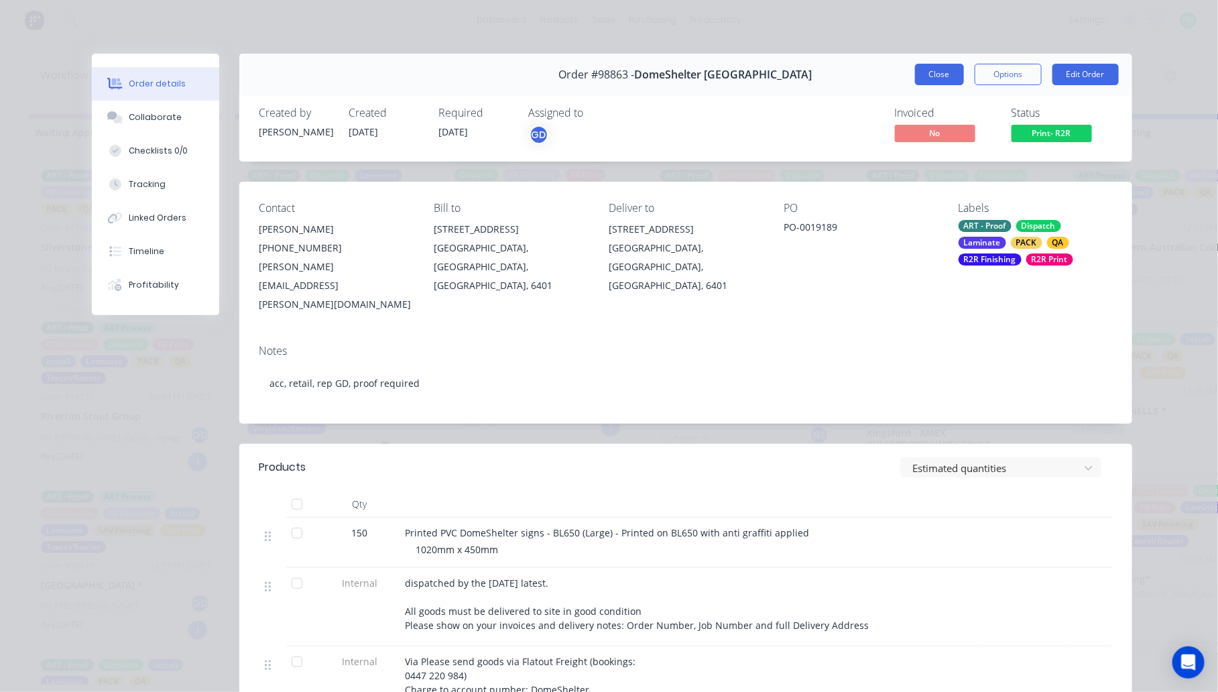
click at [930, 78] on button "Close" at bounding box center [939, 74] width 49 height 21
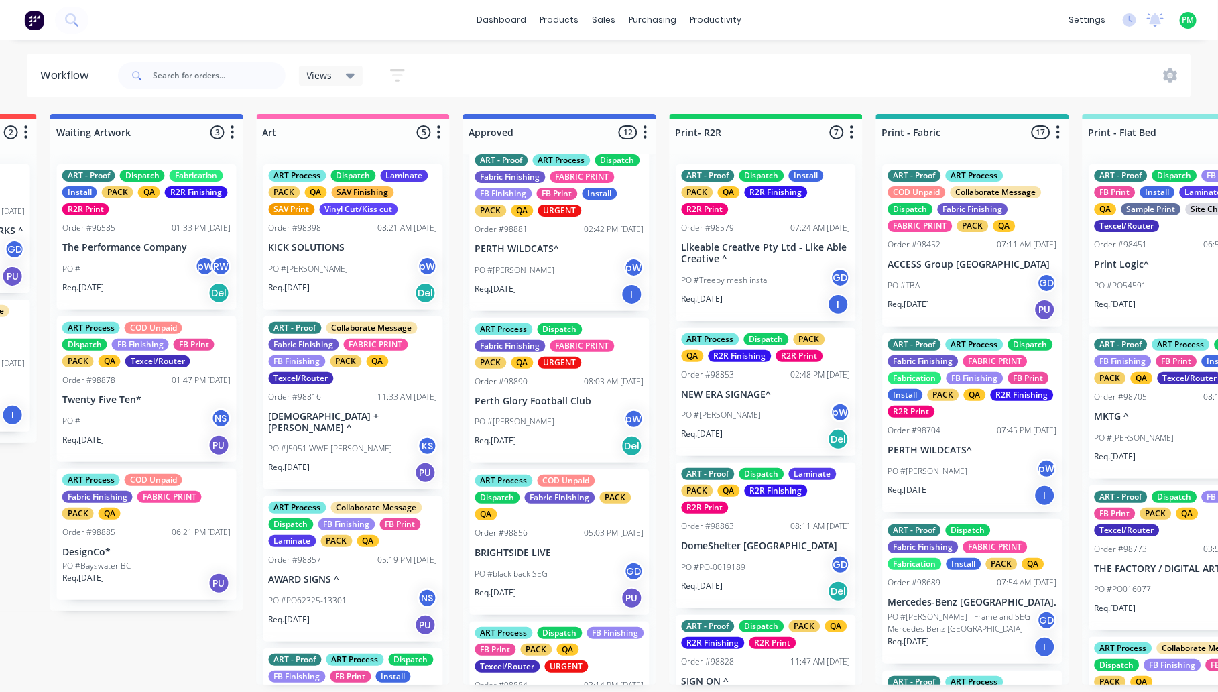
scroll to position [251, 0]
